Goal: Transaction & Acquisition: Purchase product/service

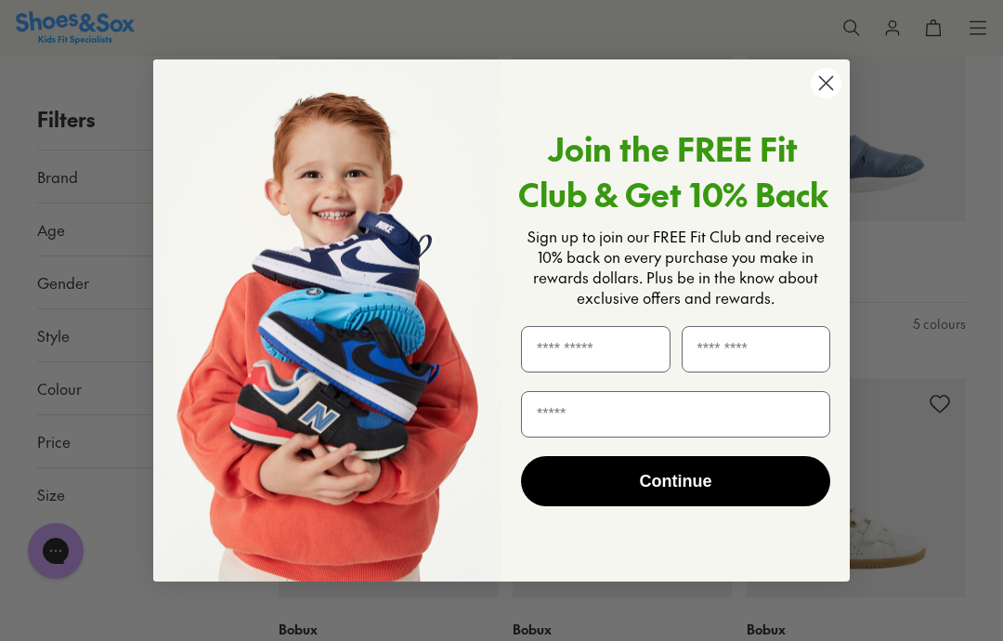
scroll to position [1107, 0]
click at [819, 98] on circle "Close dialog" at bounding box center [826, 83] width 31 height 31
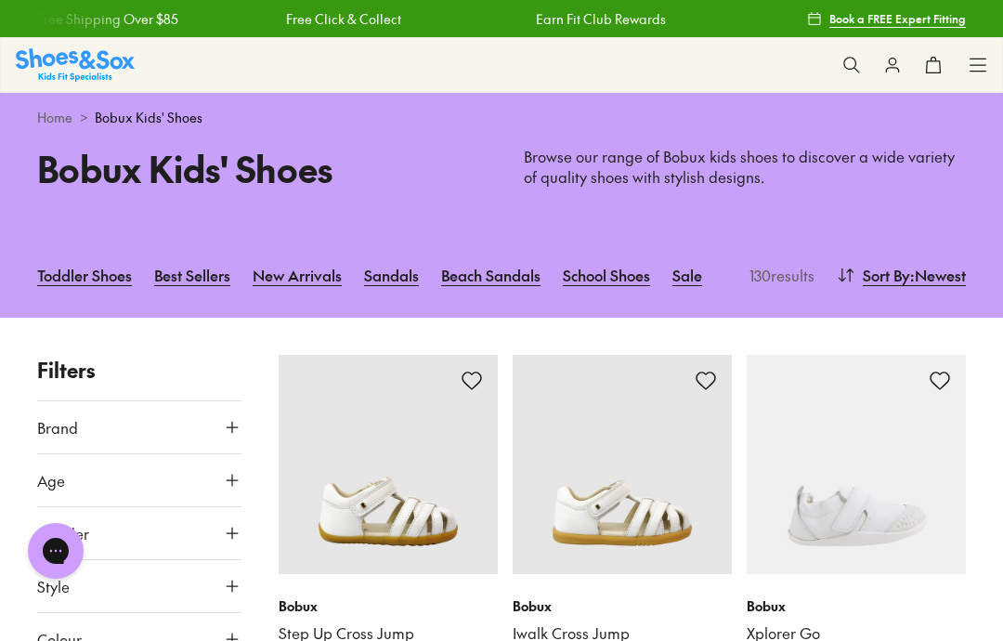
click at [692, 276] on link "Sale" at bounding box center [688, 275] width 30 height 41
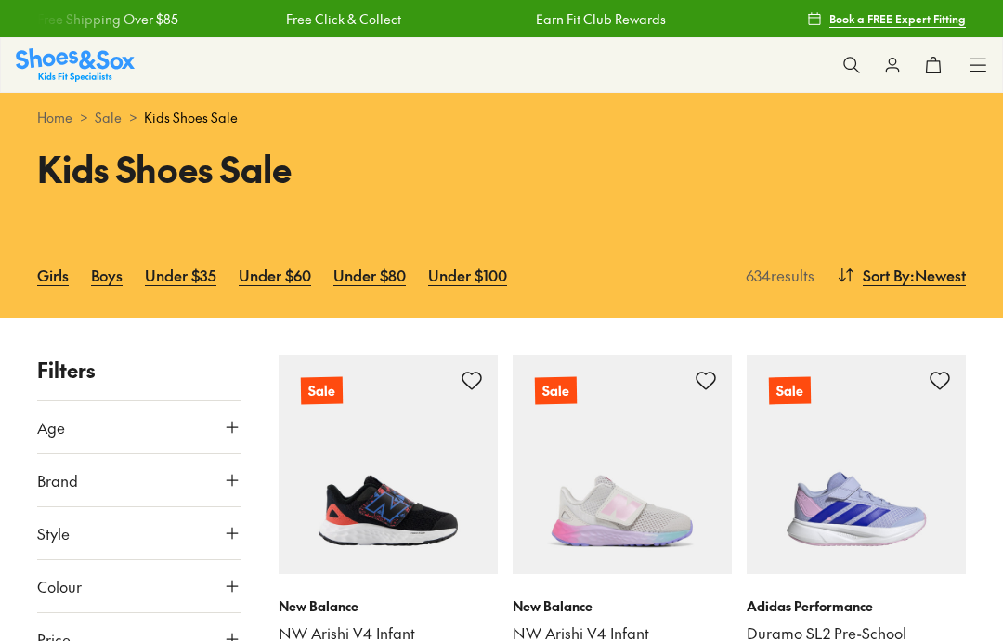
click at [229, 433] on icon at bounding box center [232, 427] width 19 height 19
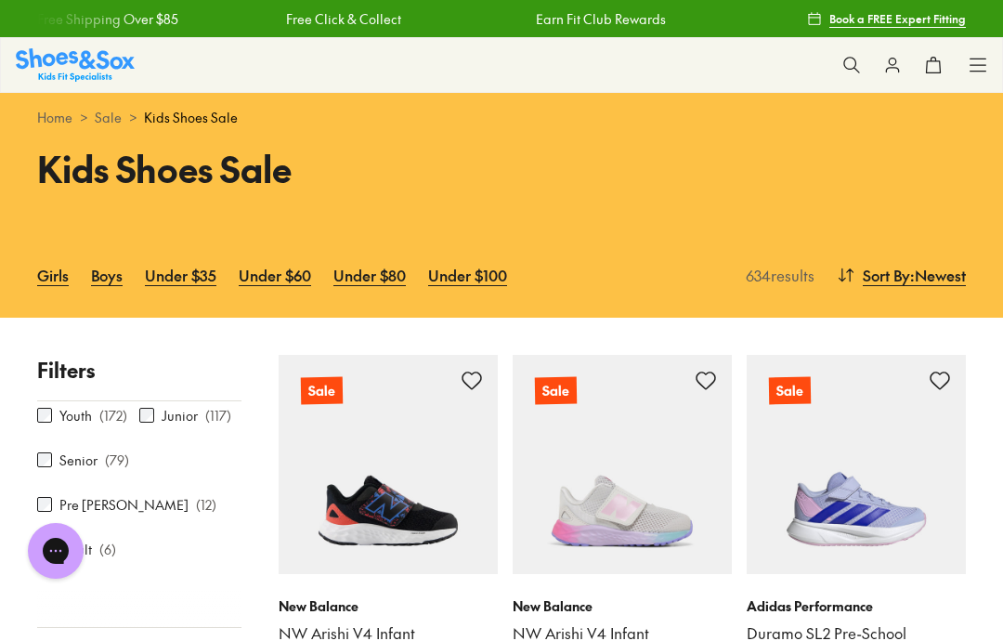
scroll to position [99, 0]
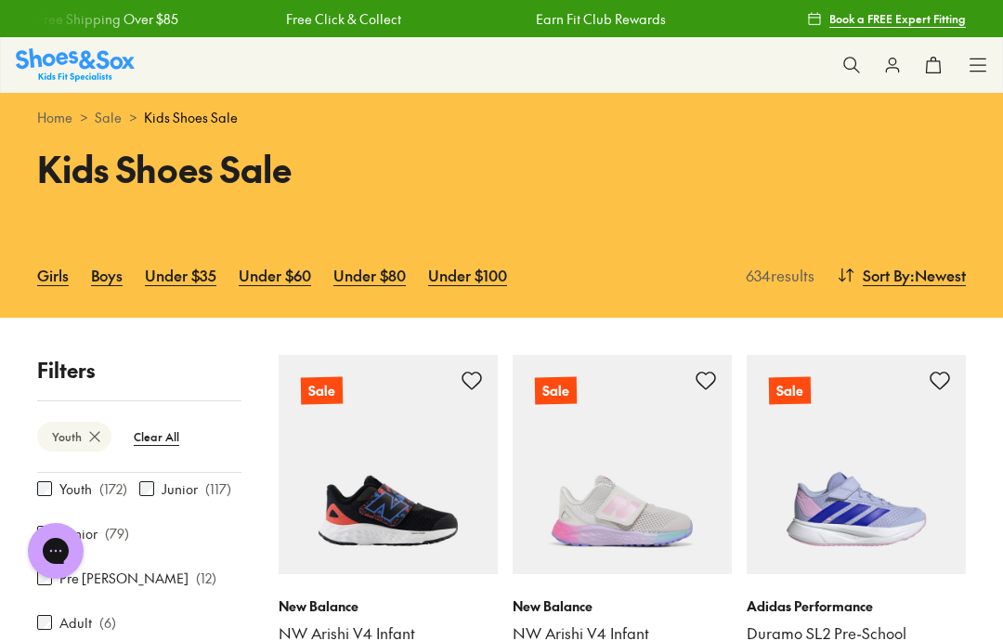
scroll to position [225, 0]
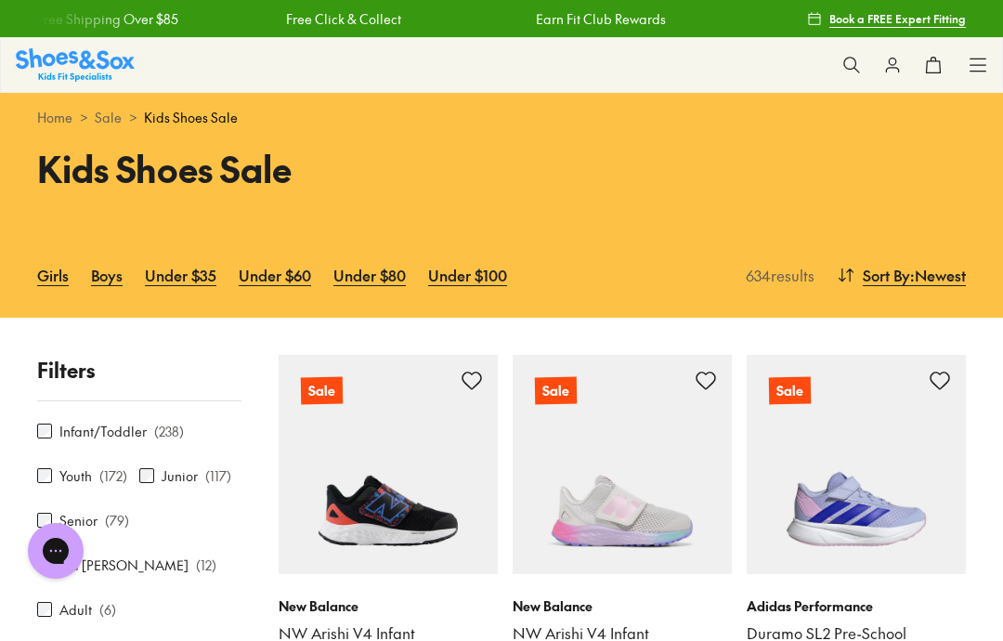
scroll to position [40, 0]
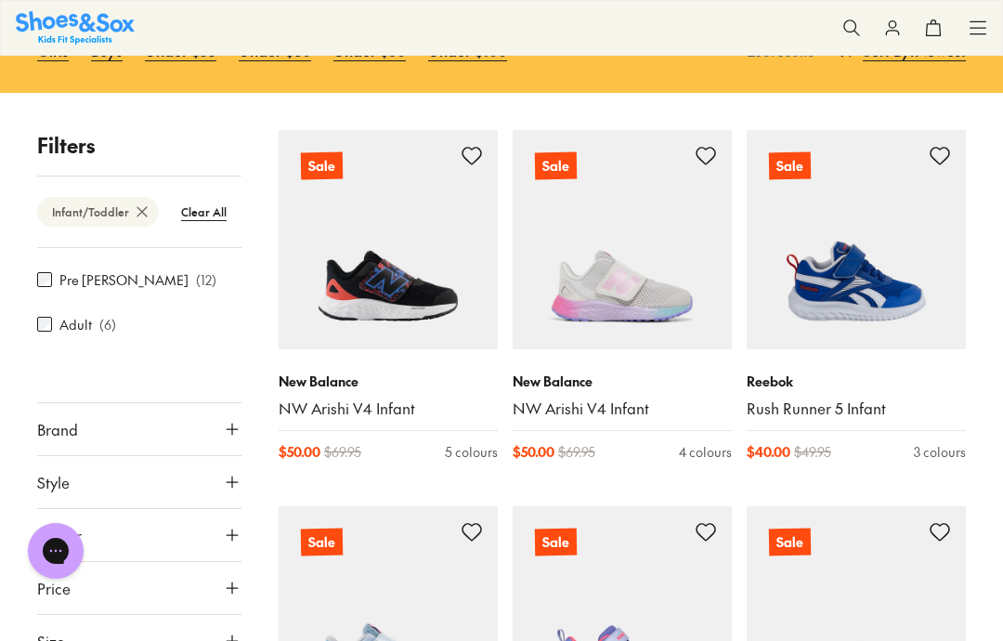
scroll to position [173, 0]
click at [239, 432] on icon at bounding box center [232, 429] width 19 height 19
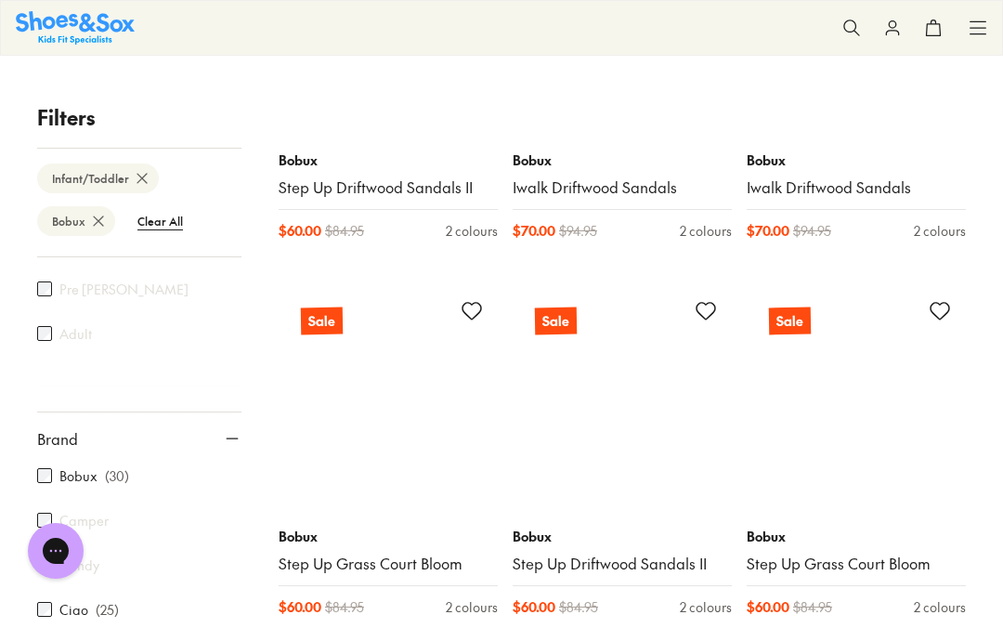
scroll to position [3432, 0]
